Goal: Task Accomplishment & Management: Manage account settings

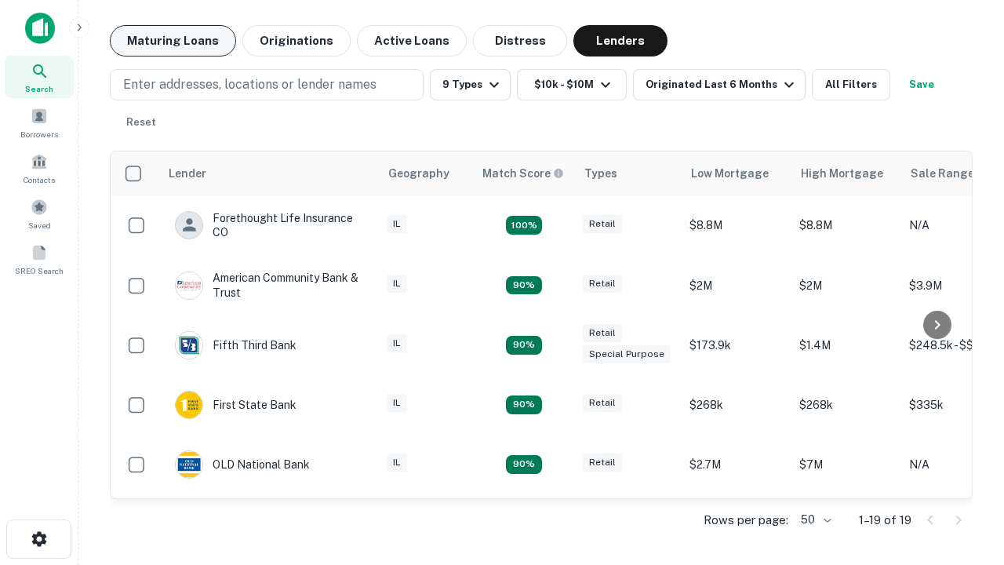
click at [173, 41] on button "Maturing Loans" at bounding box center [173, 40] width 126 height 31
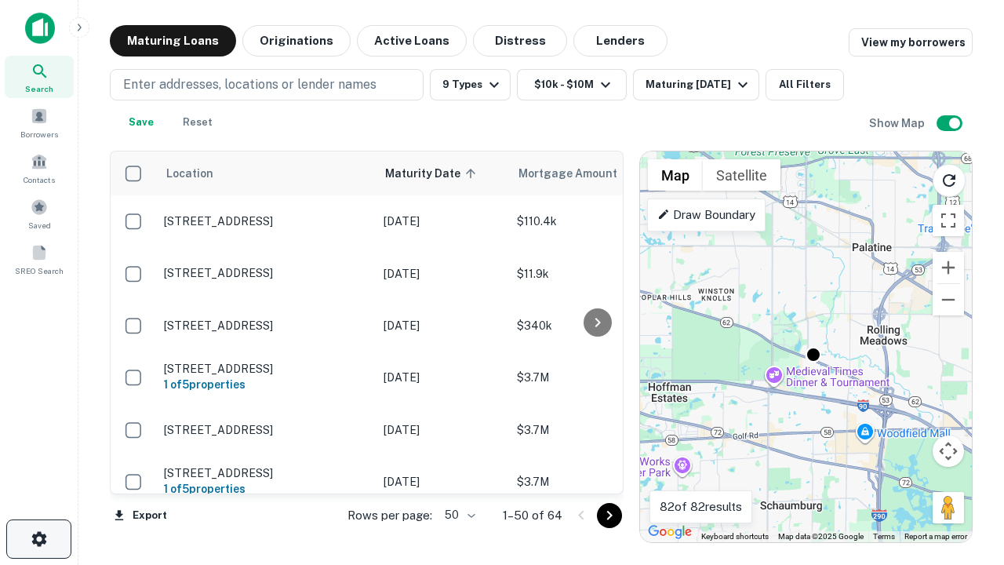
click at [38, 539] on icon "button" at bounding box center [39, 539] width 19 height 19
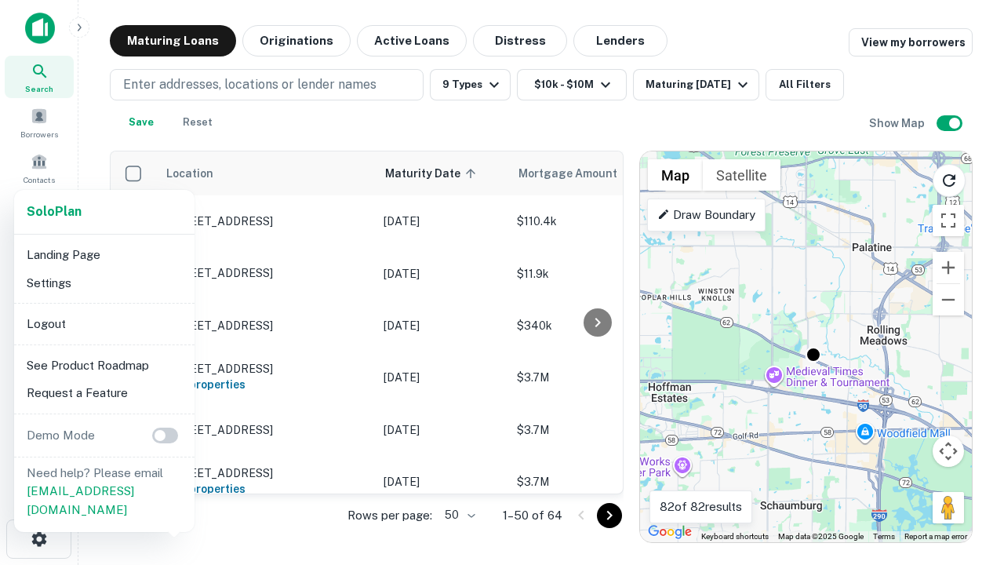
click at [104, 323] on li "Logout" at bounding box center [104, 324] width 168 height 28
